Goal: Task Accomplishment & Management: Manage account settings

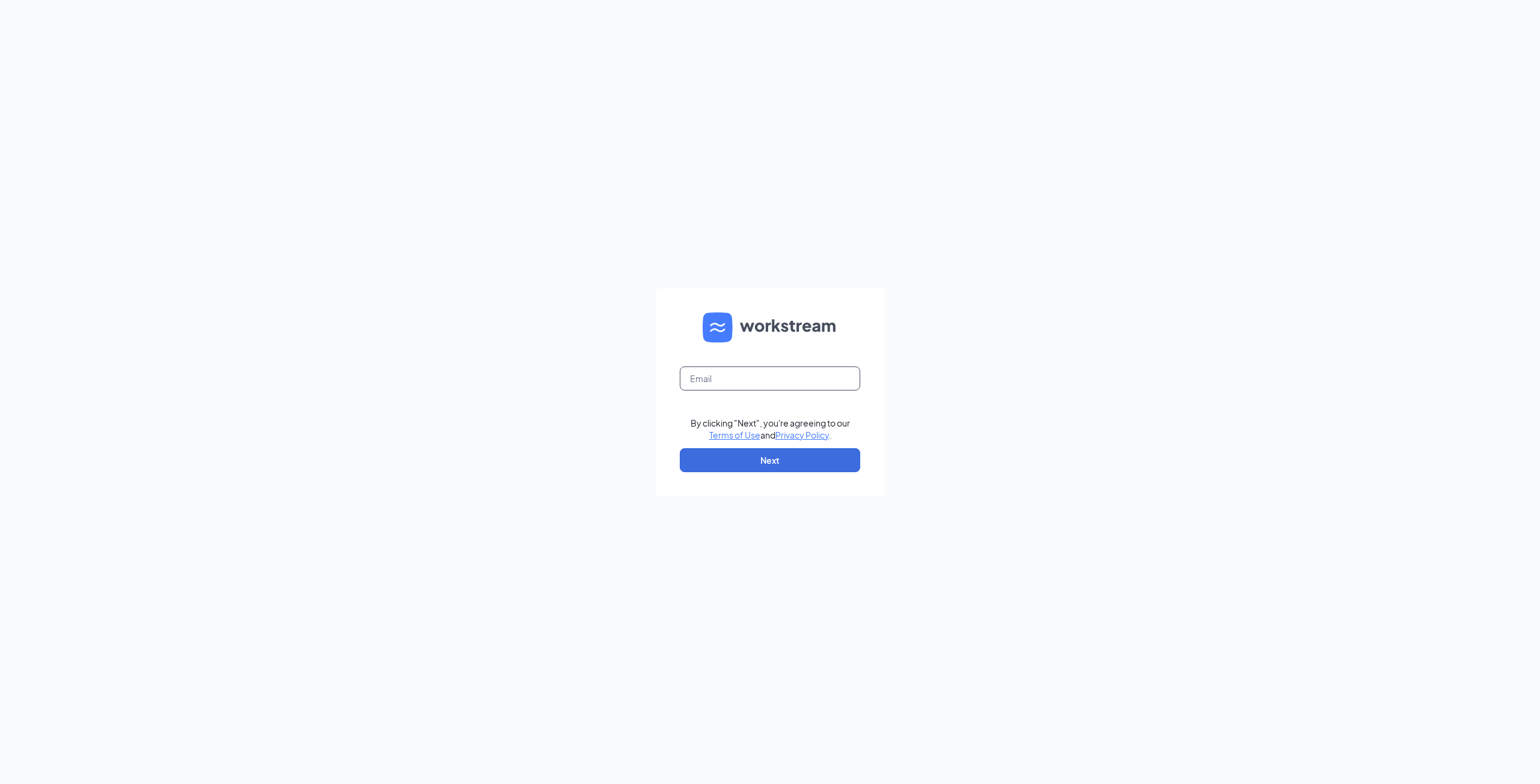
click at [778, 382] on input "text" at bounding box center [770, 378] width 180 height 24
type input "[EMAIL_ADDRESS][DOMAIN_NAME]"
click at [781, 461] on button "Next" at bounding box center [770, 460] width 180 height 24
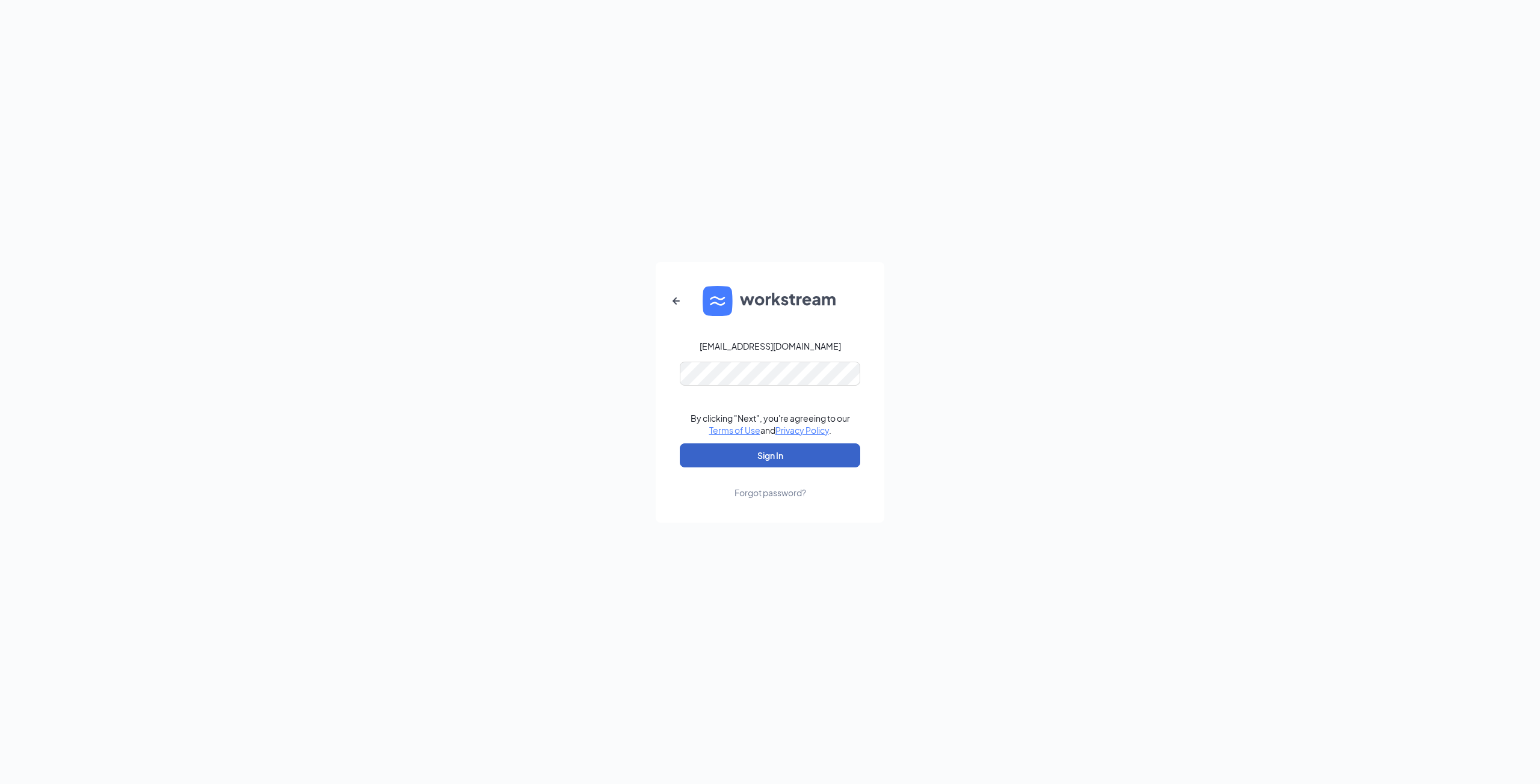
click at [729, 453] on button "Sign In" at bounding box center [770, 455] width 180 height 24
click at [783, 445] on button "Sign In" at bounding box center [770, 455] width 180 height 24
click at [775, 494] on div "Forgot password?" at bounding box center [769, 492] width 71 height 12
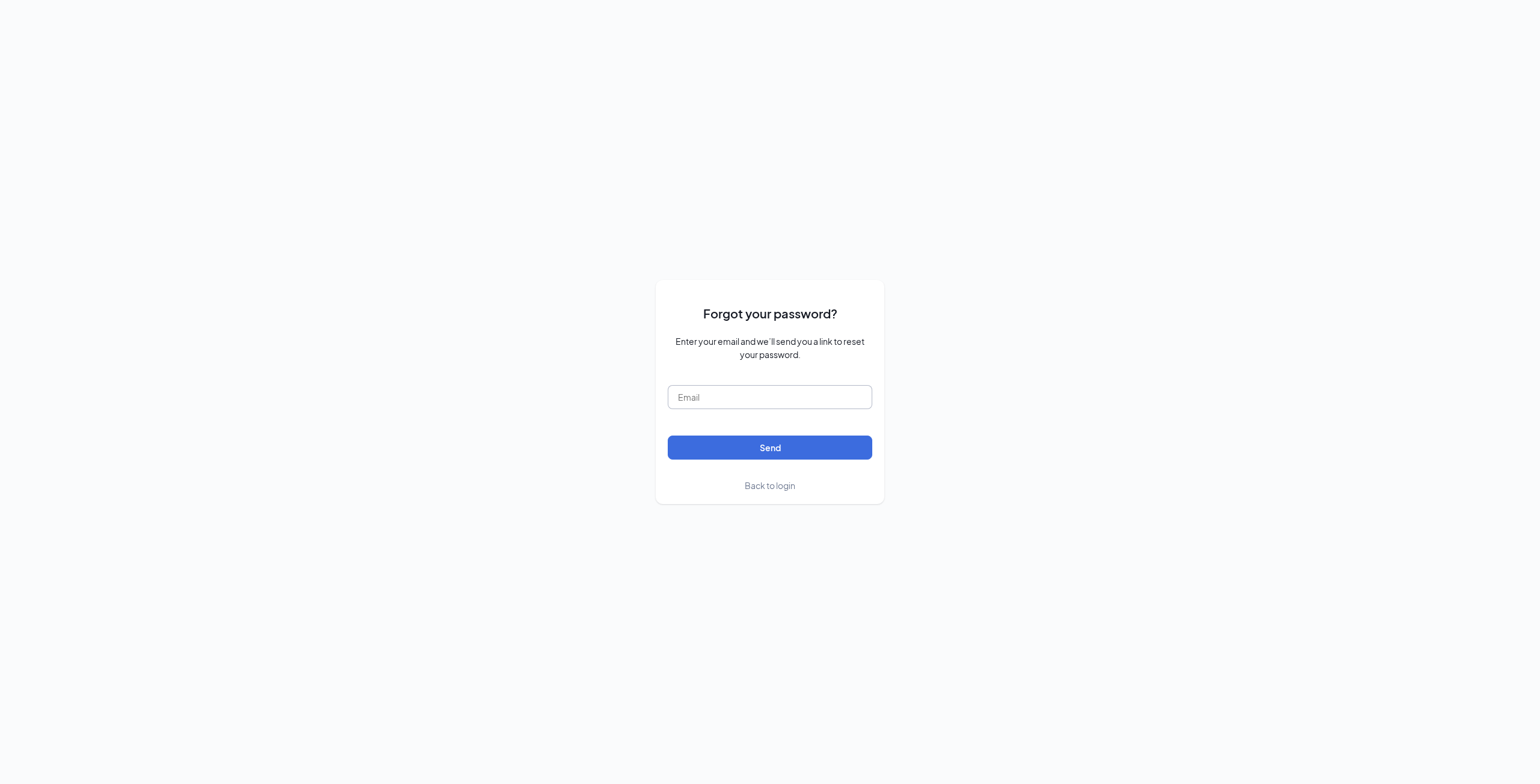
click at [784, 393] on input "text" at bounding box center [769, 397] width 205 height 24
type input "[EMAIL_ADDRESS][DOMAIN_NAME]"
click at [784, 483] on span "Back to login" at bounding box center [770, 486] width 50 height 11
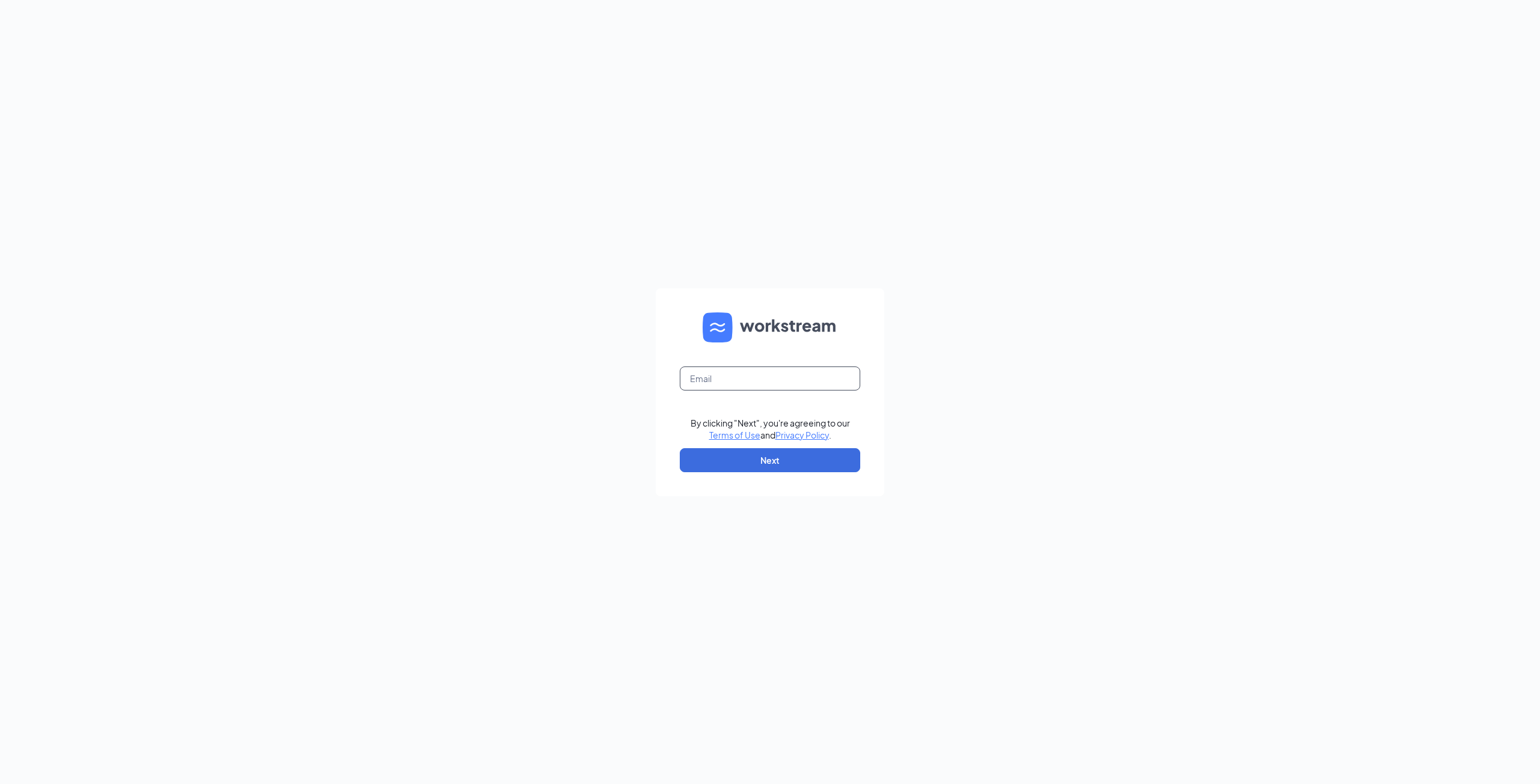
click at [782, 369] on input "text" at bounding box center [770, 378] width 180 height 24
type input "[EMAIL_ADDRESS][DOMAIN_NAME]"
click at [786, 452] on button "Next" at bounding box center [770, 460] width 180 height 24
